Goal: Find specific page/section: Find specific page/section

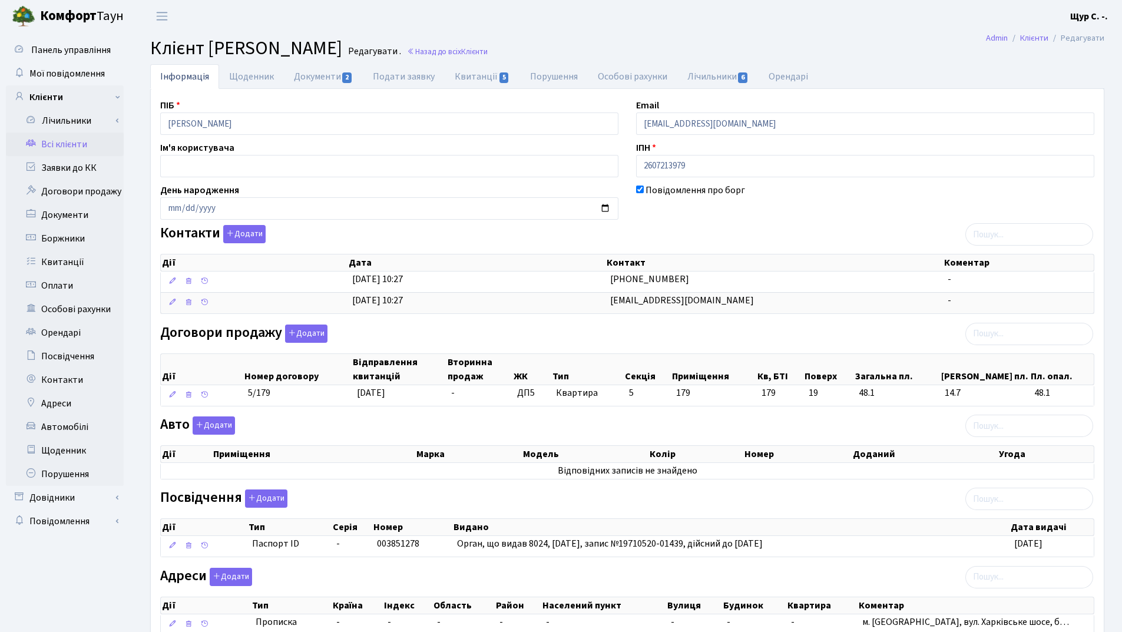
click at [81, 139] on link "Всі клієнти" at bounding box center [65, 145] width 118 height 24
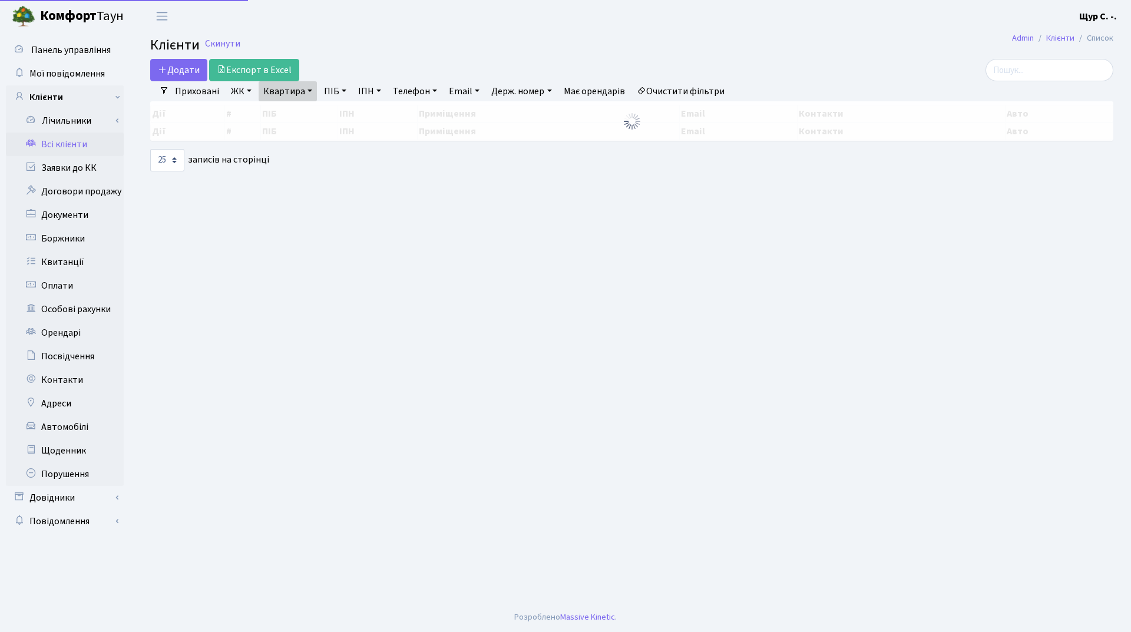
select select "25"
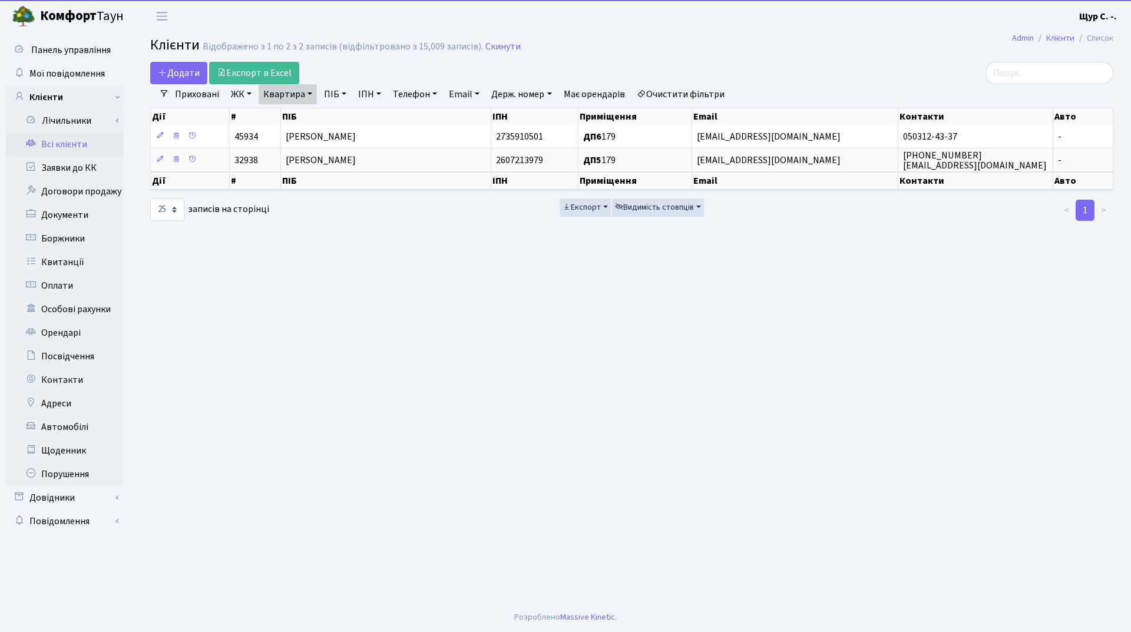
click at [310, 91] on link "Квартира" at bounding box center [288, 94] width 58 height 20
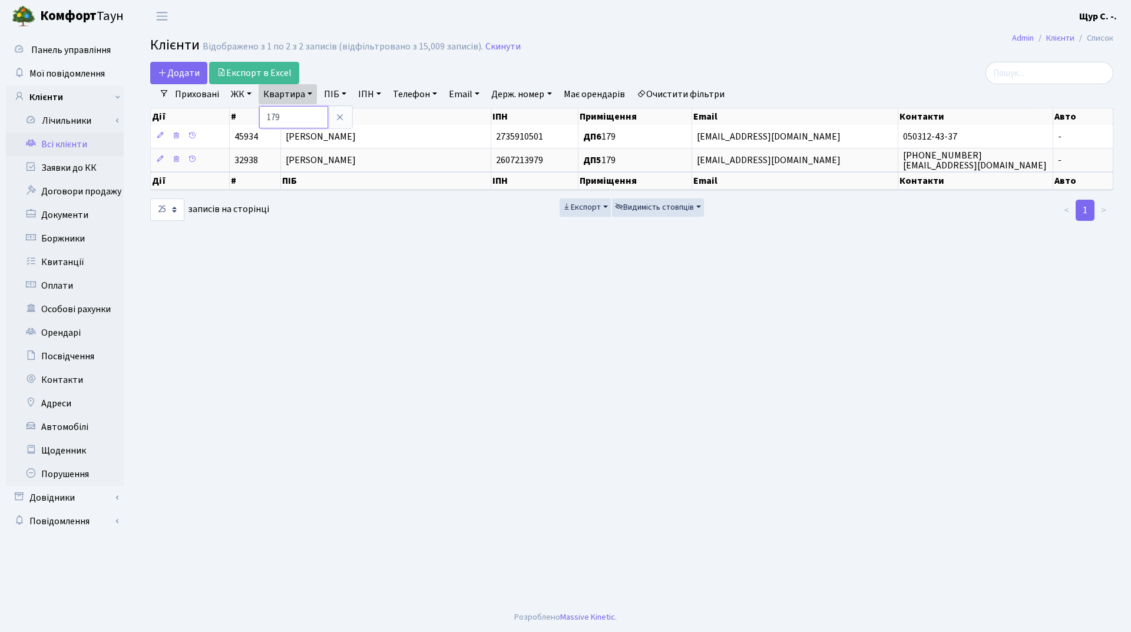
click at [306, 116] on input "179" at bounding box center [293, 117] width 69 height 22
type input "1"
type input "254"
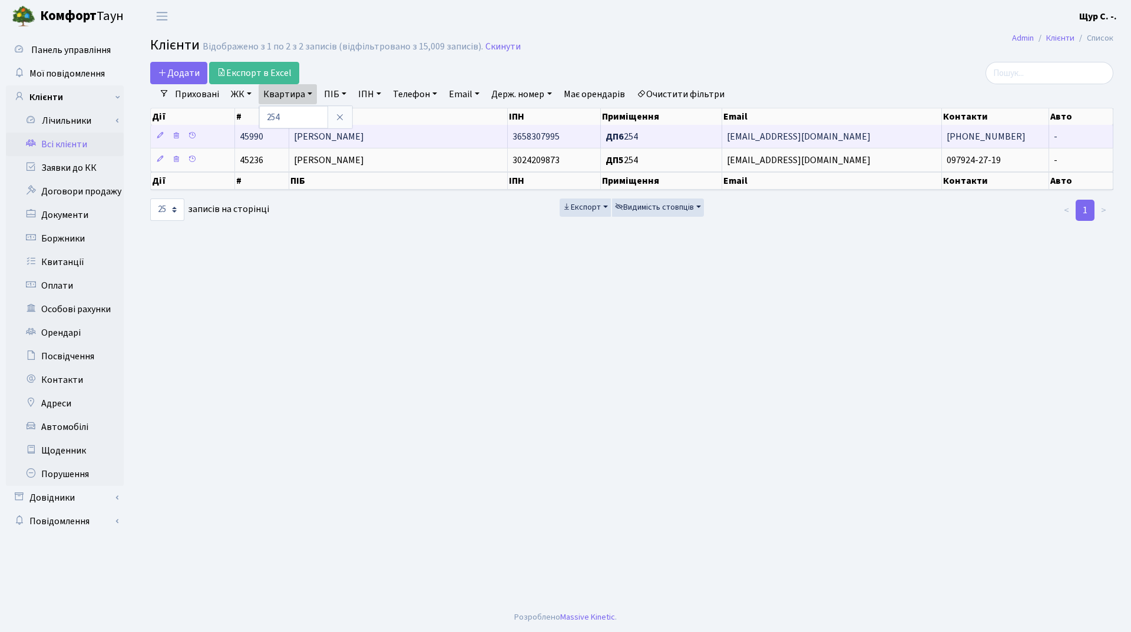
click at [364, 137] on span "[PERSON_NAME]" at bounding box center [329, 136] width 70 height 13
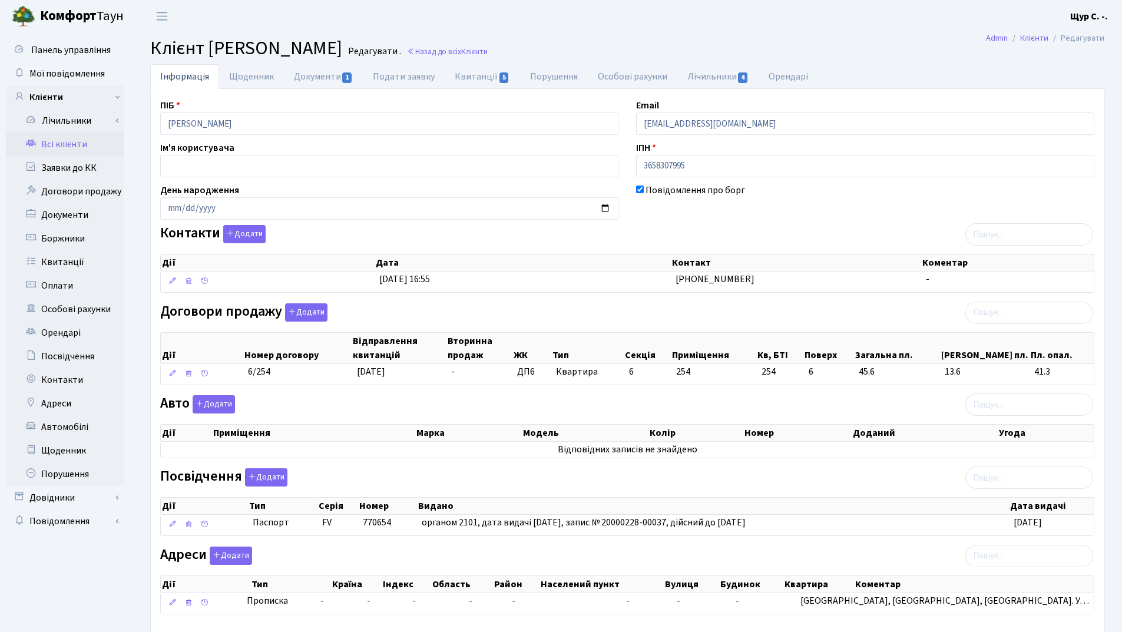
click at [83, 151] on link "Всі клієнти" at bounding box center [65, 145] width 118 height 24
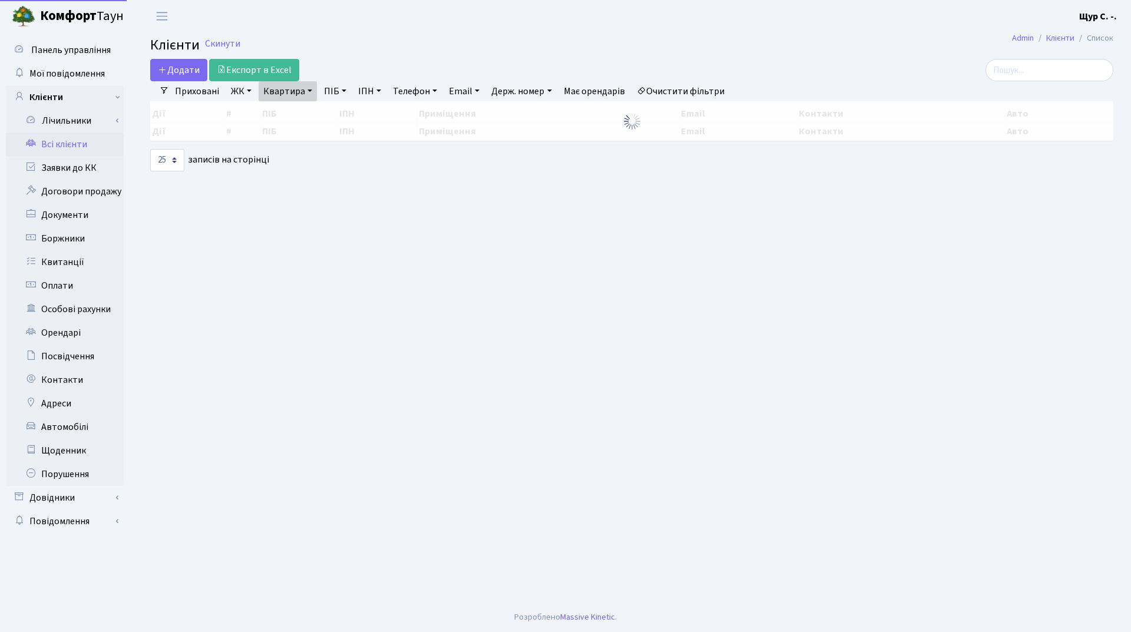
select select "25"
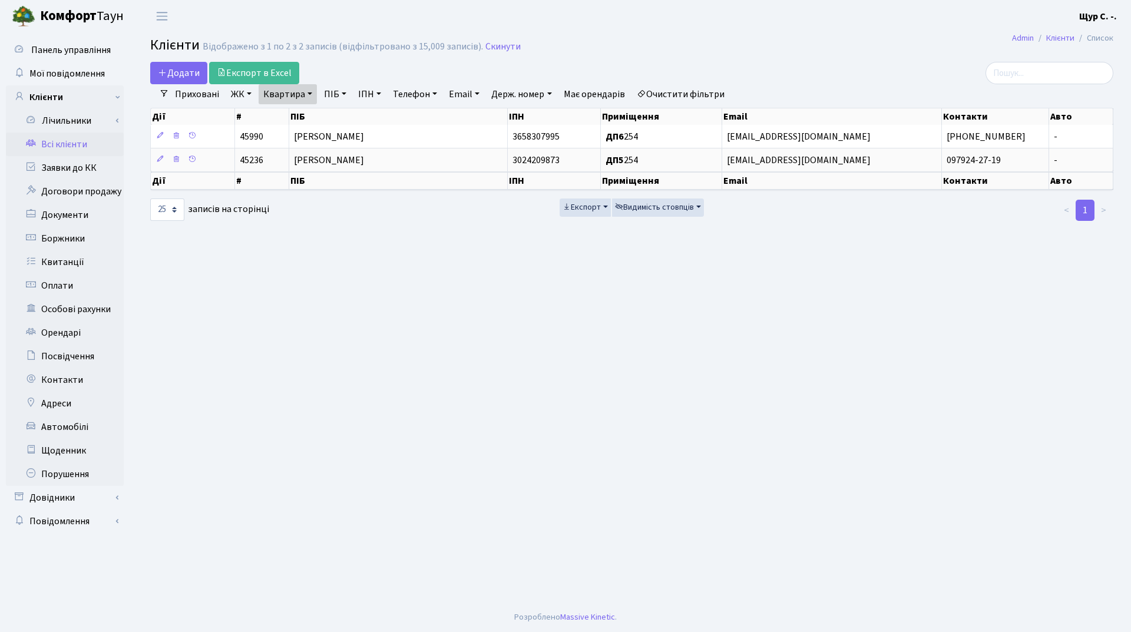
click at [308, 94] on link "Квартира" at bounding box center [288, 94] width 58 height 20
click at [304, 108] on input "254" at bounding box center [293, 117] width 69 height 22
type input "2"
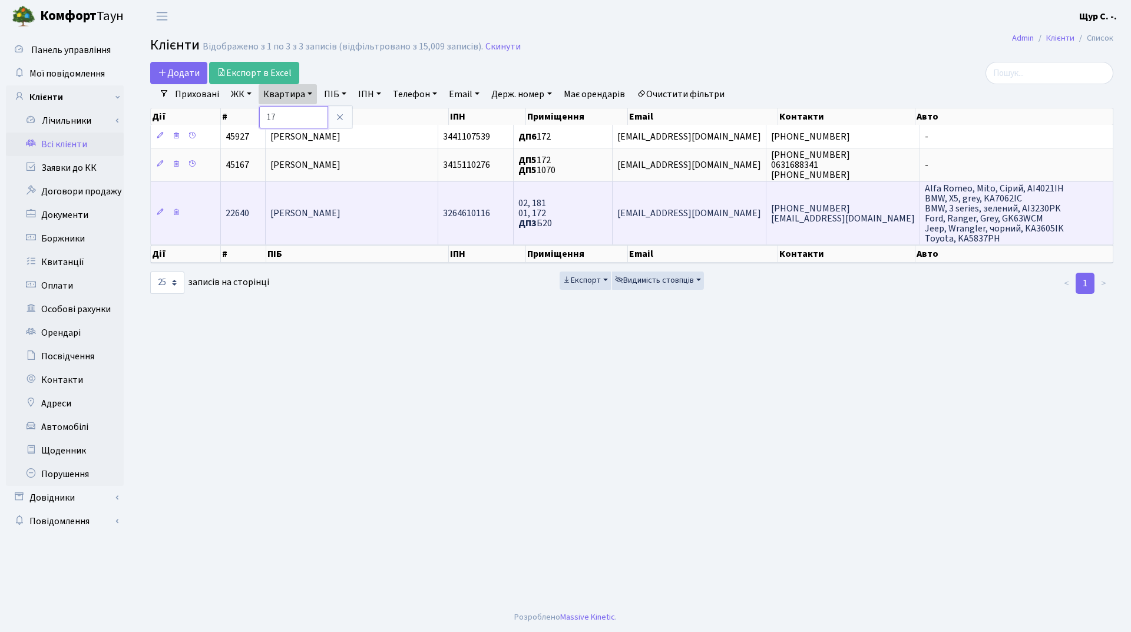
type input "1"
type input "а172"
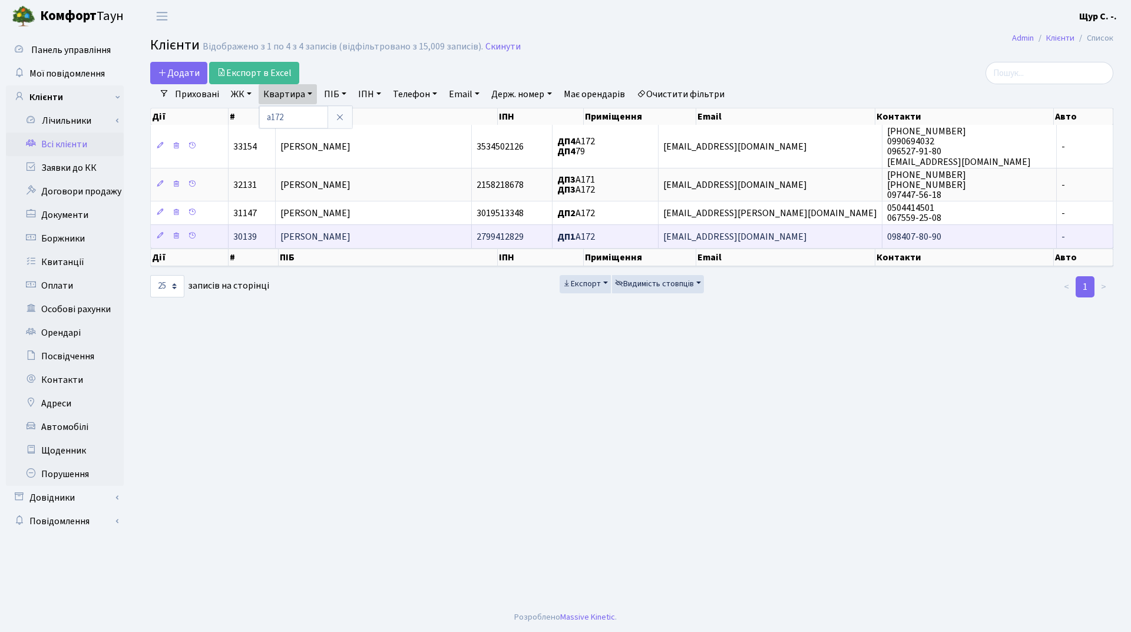
click at [417, 240] on td "Бобилєва Тетяна Юріївна" at bounding box center [374, 236] width 196 height 24
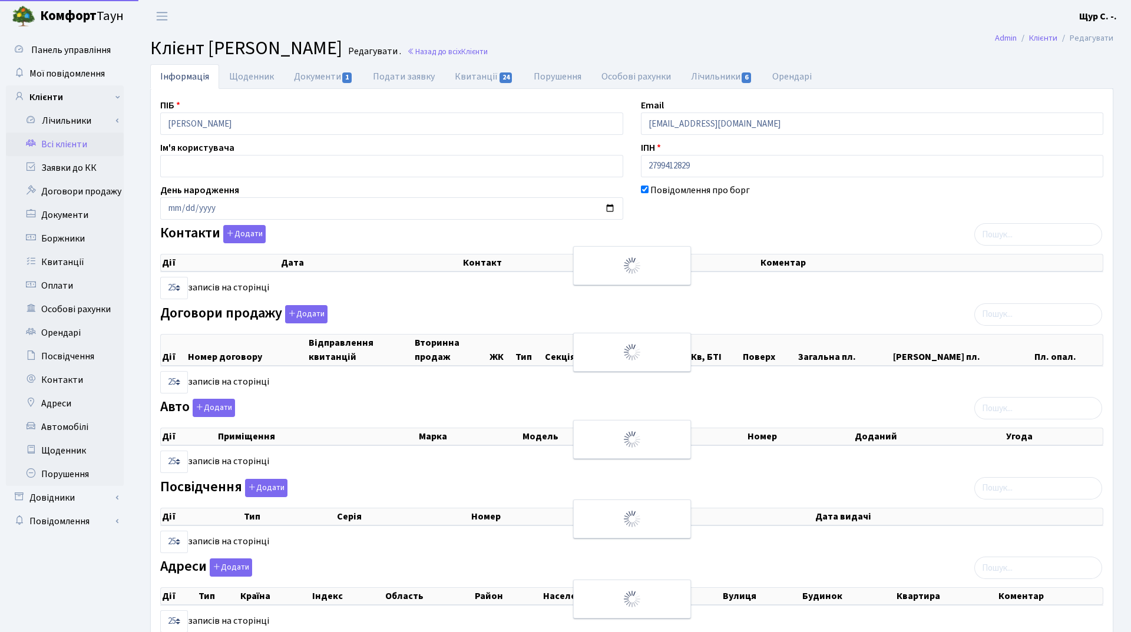
select select "25"
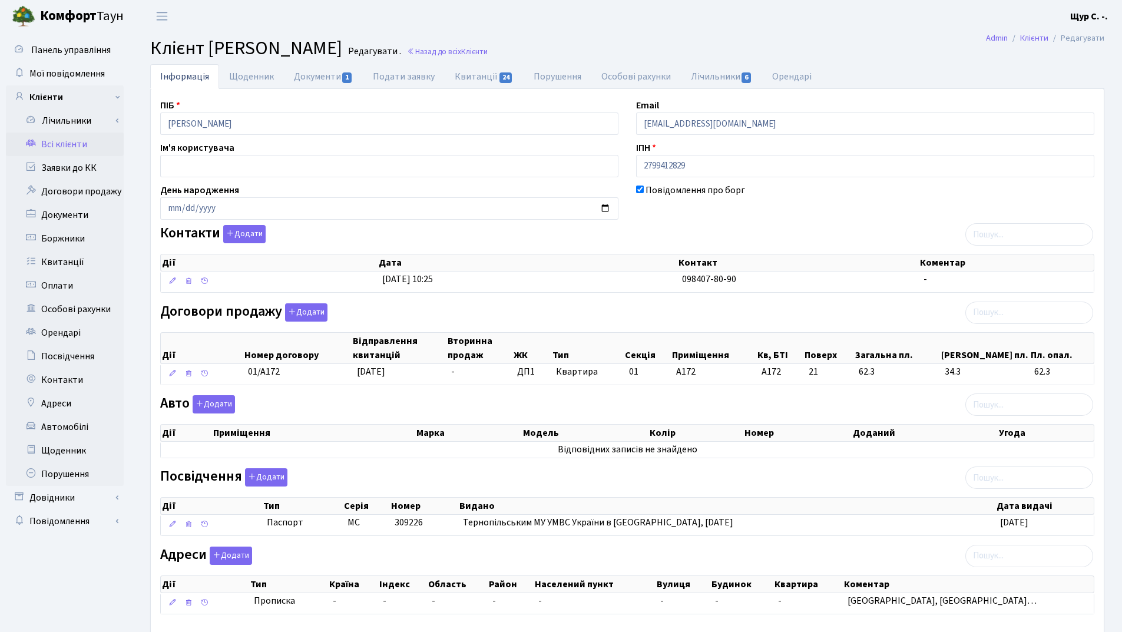
click at [54, 145] on link "Всі клієнти" at bounding box center [65, 145] width 118 height 24
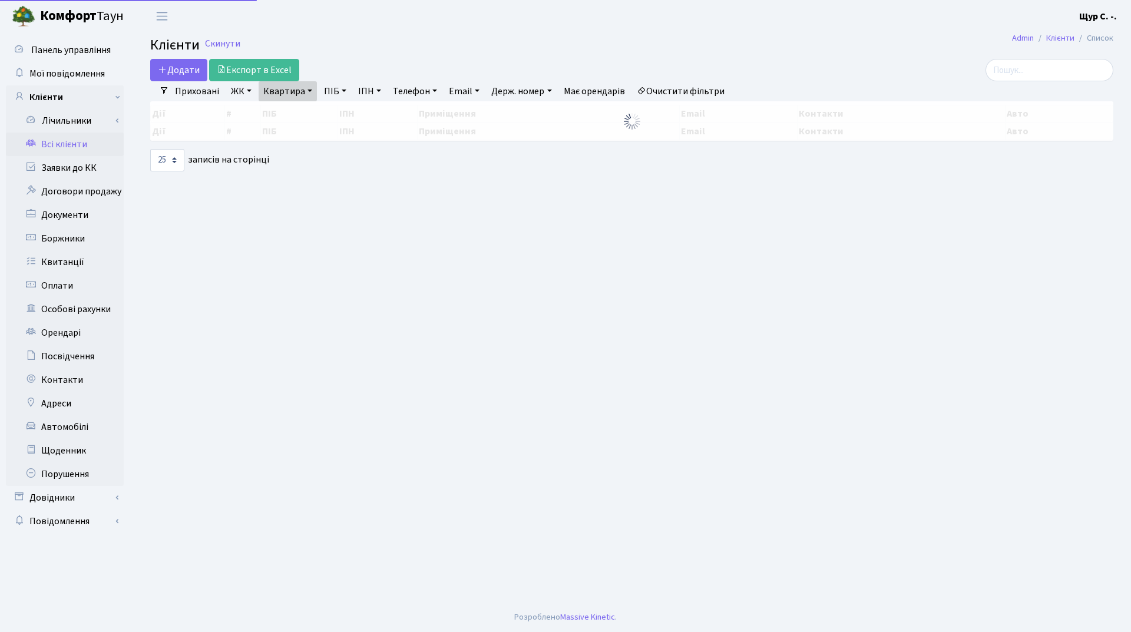
select select "25"
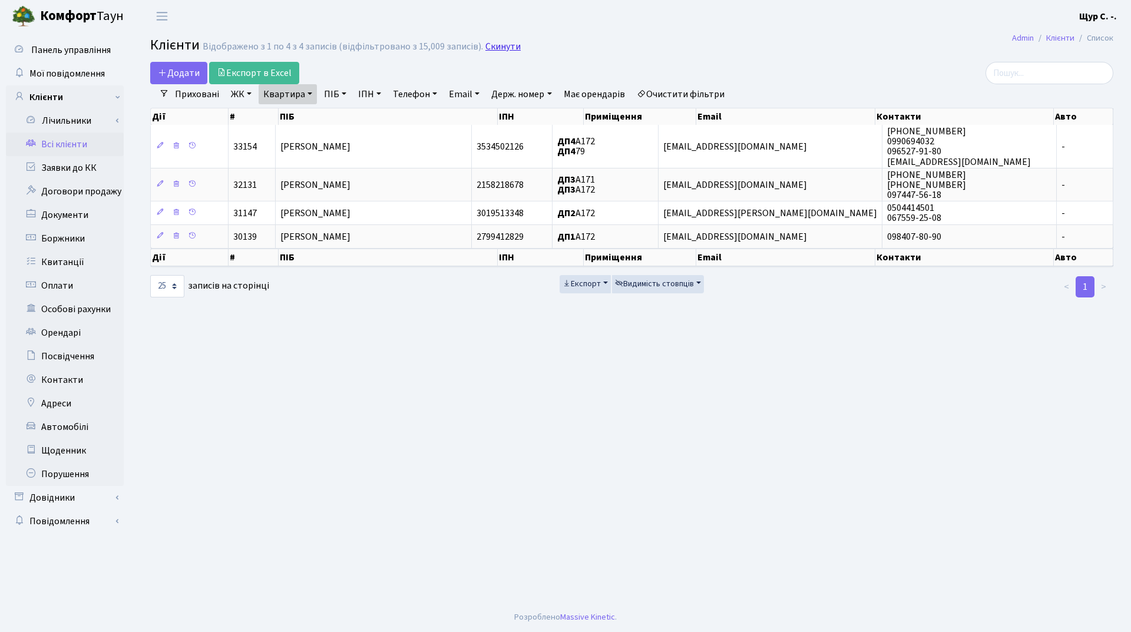
click at [495, 49] on link "Скинути" at bounding box center [502, 46] width 35 height 11
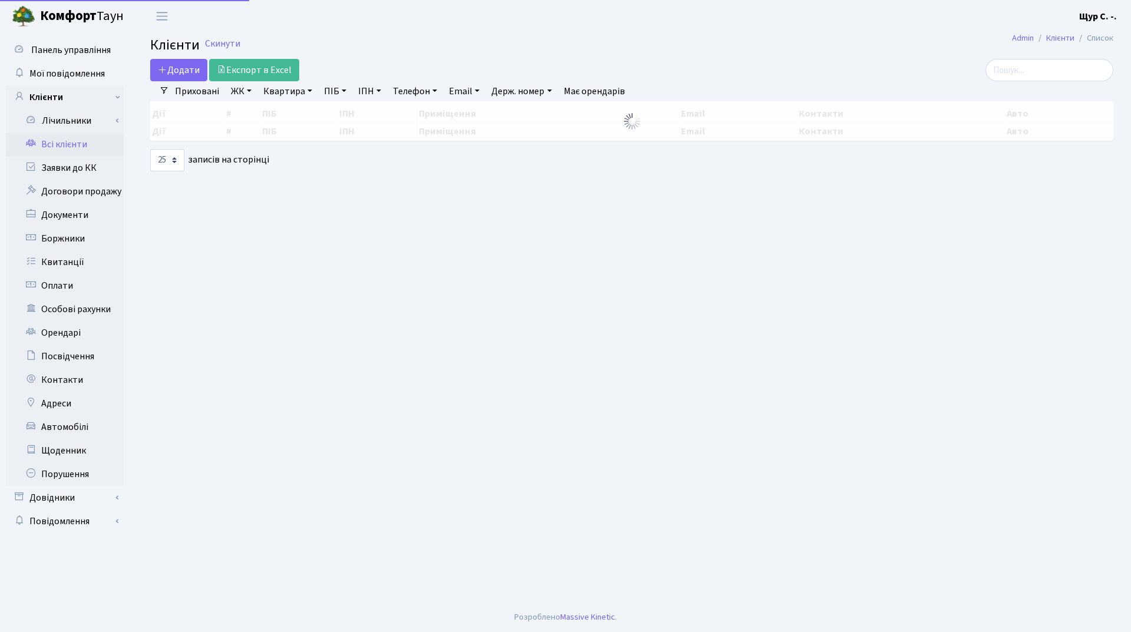
select select "25"
